Goal: Information Seeking & Learning: Learn about a topic

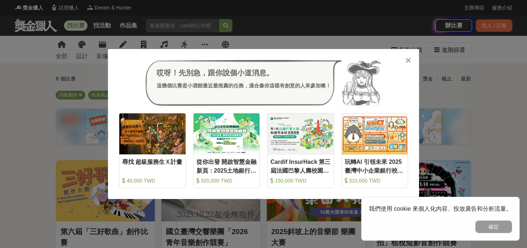
click at [406, 63] on icon at bounding box center [407, 60] width 5 height 7
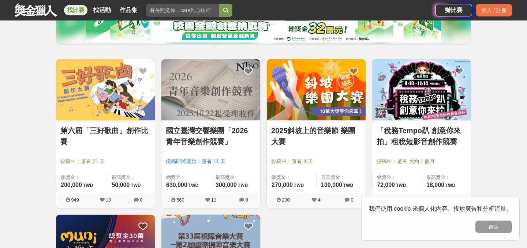
scroll to position [102, 0]
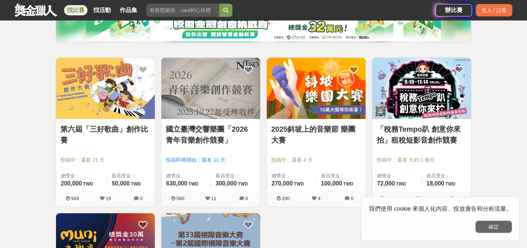
click at [491, 227] on button "確定" at bounding box center [493, 227] width 37 height 12
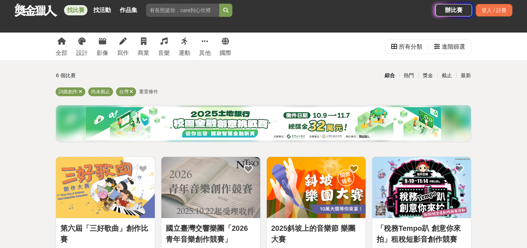
scroll to position [0, 0]
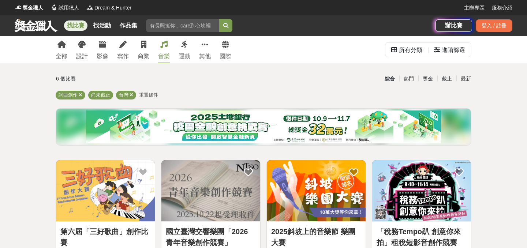
click at [162, 54] on div "音樂" at bounding box center [164, 56] width 12 height 9
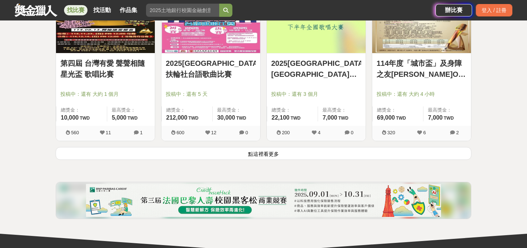
scroll to position [980, 0]
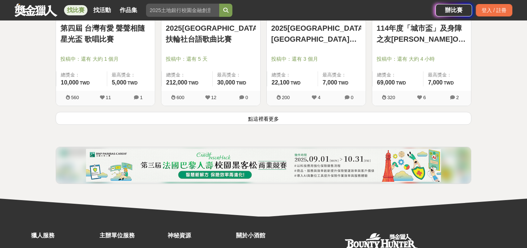
click at [273, 121] on button "點這裡看更多" at bounding box center [264, 118] width 416 height 13
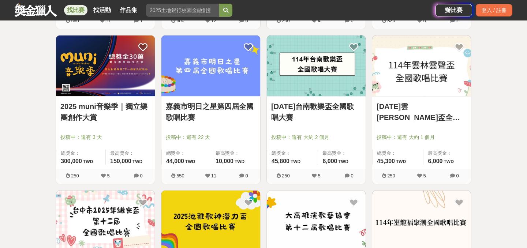
scroll to position [999, 0]
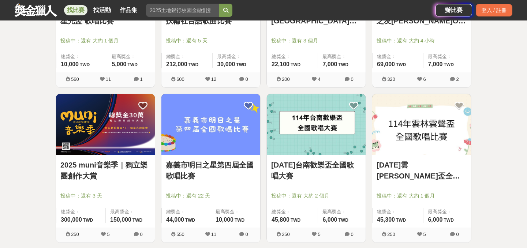
click at [124, 123] on img at bounding box center [105, 124] width 99 height 61
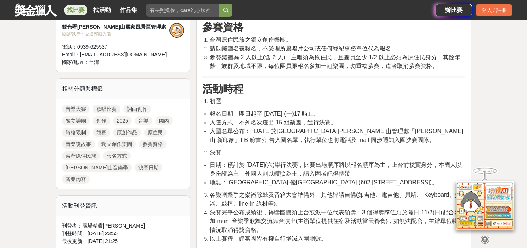
scroll to position [337, 0]
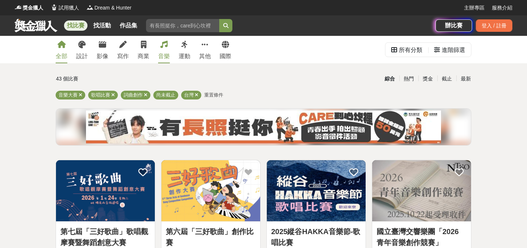
click at [67, 56] on div "全部" at bounding box center [62, 56] width 12 height 9
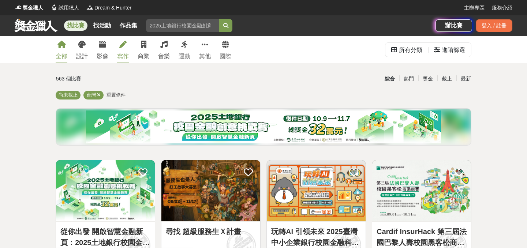
click at [124, 57] on div "寫作" at bounding box center [123, 56] width 12 height 9
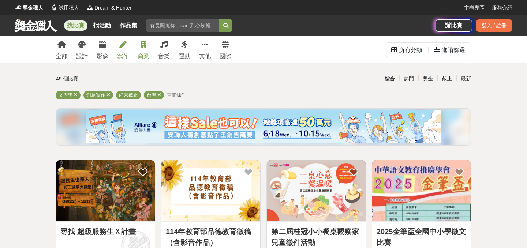
click at [144, 53] on div "商業" at bounding box center [144, 56] width 12 height 9
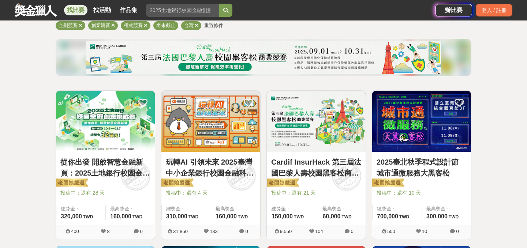
scroll to position [95, 0]
